Goal: Transaction & Acquisition: Obtain resource

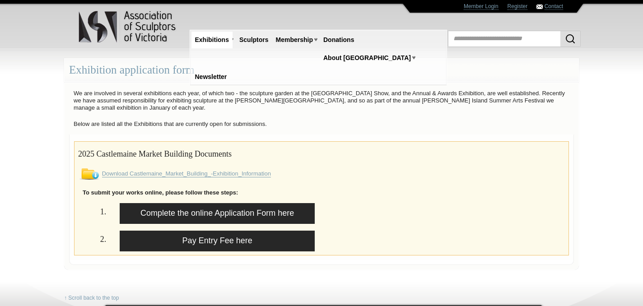
click at [176, 173] on link "Download Castlemaine_Market_Building_-Exhibition_Information" at bounding box center [186, 173] width 169 height 7
click at [174, 214] on link "Complete the online Application Form here" at bounding box center [217, 213] width 195 height 21
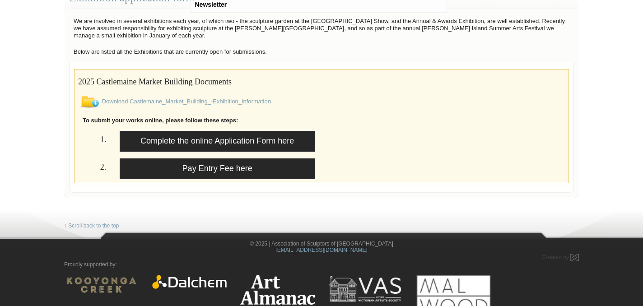
scroll to position [74, 0]
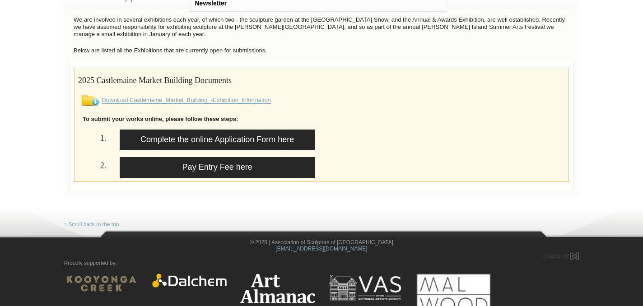
click at [164, 101] on link "Download Castlemaine_Market_Building_-Exhibition_Information" at bounding box center [186, 100] width 169 height 7
